Goal: Task Accomplishment & Management: Manage account settings

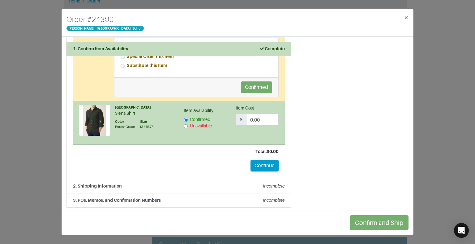
scroll to position [571, 0]
click at [251, 162] on button "Continue" at bounding box center [264, 166] width 28 height 12
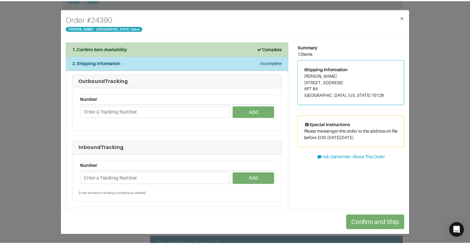
scroll to position [0, 0]
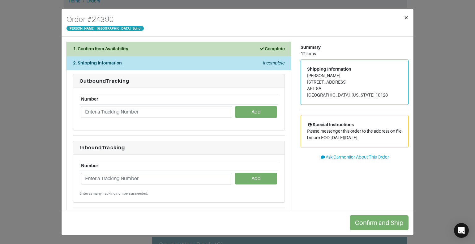
click at [404, 15] on span "×" at bounding box center [405, 17] width 5 height 8
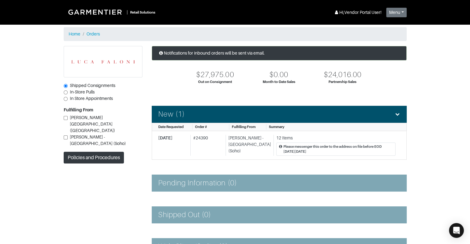
drag, startPoint x: 390, startPoint y: 15, endPoint x: 437, endPoint y: 64, distance: 67.5
click at [437, 64] on section "| Retail Solutions Hi, Vendor Portal User ! Menu Home Logout Home Orders Shippe…" at bounding box center [235, 186] width 470 height 373
click at [394, 10] on button "Menu" at bounding box center [396, 13] width 20 height 10
click at [401, 38] on button "Logout" at bounding box center [410, 41] width 49 height 10
